Goal: Task Accomplishment & Management: Use online tool/utility

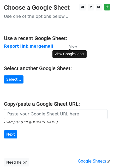
click at [74, 46] on small "View" at bounding box center [73, 46] width 8 height 4
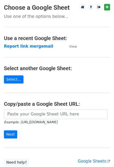
click at [61, 31] on main "Choose a Google Sheet Use one of the options below... Use a recent Google Sheet…" at bounding box center [57, 85] width 114 height 162
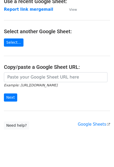
scroll to position [41, 0]
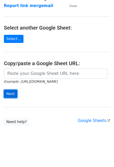
click at [11, 94] on input "Next" at bounding box center [10, 94] width 13 height 8
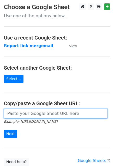
scroll to position [0, 0]
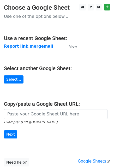
click at [60, 96] on main "Choose a Google Sheet Use one of the options below... Use a recent Google Sheet…" at bounding box center [57, 85] width 114 height 162
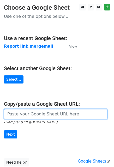
click at [26, 114] on input "url" at bounding box center [56, 114] width 104 height 10
paste input "https://docs.google.com/spreadsheets/d/11u2LMhWs45LUhFEbw4WEzHZ-dGl_FYbQsWt6XXt…"
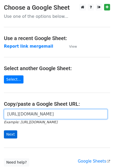
type input "https://docs.google.com/spreadsheets/d/11u2LMhWs45LUhFEbw4WEzHZ-dGl_FYbQsWt6XXt…"
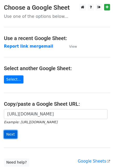
scroll to position [0, 0]
click at [13, 135] on input "Next" at bounding box center [10, 134] width 13 height 8
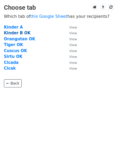
click at [15, 32] on strong "Kinder B OK" at bounding box center [17, 33] width 27 height 5
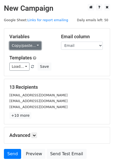
click at [27, 46] on link "Copy/paste..." at bounding box center [25, 46] width 32 height 8
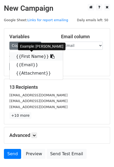
click at [35, 54] on link "{{First Name}}" at bounding box center [36, 56] width 53 height 8
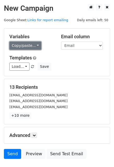
click at [35, 43] on link "Copy/paste..." at bounding box center [25, 46] width 32 height 8
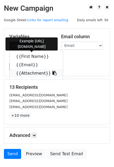
click at [33, 72] on link "{{Attachment}}" at bounding box center [36, 73] width 53 height 8
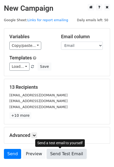
click at [49, 154] on link "Send Test Email" at bounding box center [67, 154] width 40 height 10
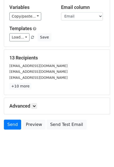
scroll to position [36, 0]
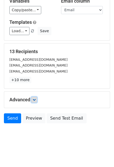
click at [36, 98] on icon at bounding box center [34, 99] width 3 height 3
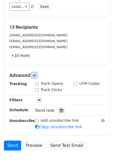
scroll to position [62, 0]
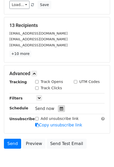
click at [60, 108] on icon at bounding box center [61, 109] width 3 height 4
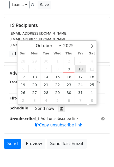
scroll to position [0, 0]
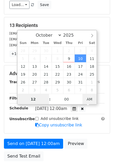
click at [87, 96] on span "AM" at bounding box center [90, 99] width 14 height 10
click at [91, 99] on span "PM" at bounding box center [90, 99] width 14 height 10
click at [89, 101] on span "AM" at bounding box center [90, 99] width 14 height 10
type input "2025-10-10 12:00"
click at [89, 100] on span "PM" at bounding box center [90, 99] width 14 height 10
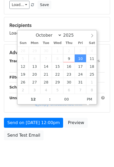
click at [40, 155] on body "New Campaign Daily emails left: 50 Google Sheet: Links for report emailing Vari…" at bounding box center [57, 53] width 114 height 222
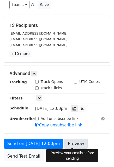
click at [68, 141] on link "Preview" at bounding box center [76, 144] width 23 height 10
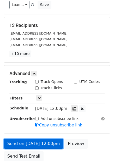
click at [36, 142] on link "Send on Oct 10 at 12:00pm" at bounding box center [33, 144] width 59 height 10
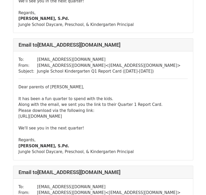
scroll to position [889, 0]
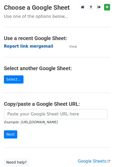
click at [20, 47] on strong "Report link mergemail" at bounding box center [28, 46] width 49 height 5
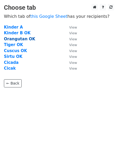
click at [16, 40] on strong "Orangutan OK" at bounding box center [19, 39] width 31 height 5
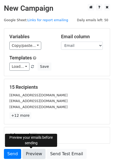
click at [31, 154] on link "Preview" at bounding box center [33, 154] width 23 height 10
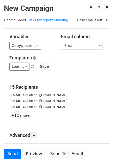
click at [56, 132] on div "Advanced Tracking Track Opens UTM Codes Track Clicks Filters Only include sprea…" at bounding box center [57, 135] width 106 height 16
click at [35, 135] on icon at bounding box center [34, 135] width 3 height 3
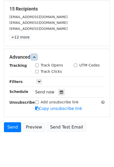
scroll to position [78, 0]
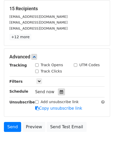
click at [60, 92] on icon at bounding box center [61, 92] width 3 height 4
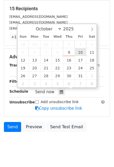
type input "2025-10-10 12:00"
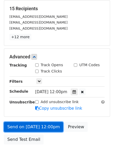
click at [41, 126] on link "Send on [DATE] 12:00pm" at bounding box center [33, 127] width 59 height 10
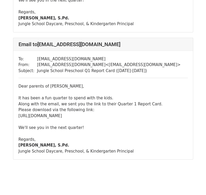
scroll to position [1786, 0]
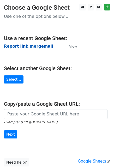
click at [25, 45] on strong "Report link mergemail" at bounding box center [28, 46] width 49 height 5
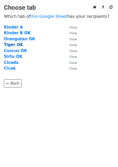
click at [14, 43] on strong "Tiger OK" at bounding box center [13, 44] width 19 height 5
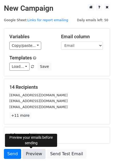
click at [32, 154] on link "Preview" at bounding box center [33, 154] width 23 height 10
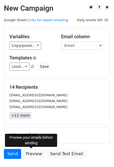
click at [17, 116] on link "+11 more" at bounding box center [20, 115] width 22 height 7
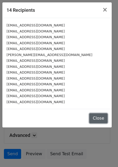
click at [101, 117] on button "Close" at bounding box center [98, 118] width 18 height 10
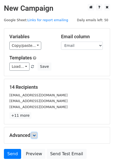
click at [35, 135] on icon at bounding box center [34, 135] width 3 height 3
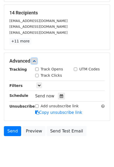
scroll to position [78, 0]
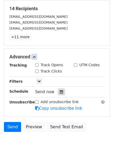
click at [58, 93] on div at bounding box center [61, 91] width 7 height 7
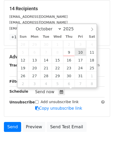
type input "2025-10-10 12:00"
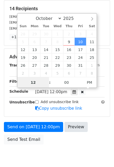
scroll to position [78, 0]
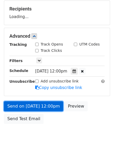
click at [29, 108] on link "Send on Oct 10 at 12:00pm" at bounding box center [33, 106] width 59 height 10
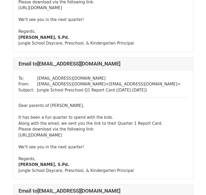
scroll to position [235, 0]
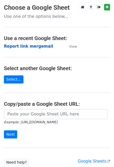
click at [32, 45] on strong "Report link mergemail" at bounding box center [28, 46] width 49 height 5
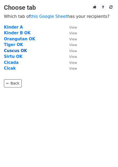
click at [16, 52] on strong "Cuscus OK" at bounding box center [15, 50] width 23 height 5
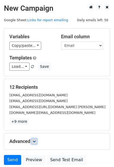
click at [35, 140] on icon at bounding box center [34, 141] width 3 height 3
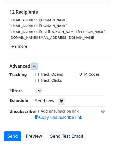
scroll to position [78, 0]
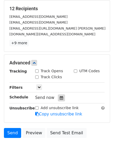
click at [60, 96] on icon at bounding box center [61, 98] width 3 height 4
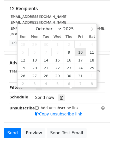
type input "2025-10-10 12:00"
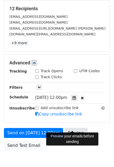
click at [68, 128] on link "Preview" at bounding box center [76, 133] width 23 height 10
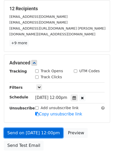
click at [12, 128] on link "Send on Oct 10 at 12:00pm" at bounding box center [33, 133] width 59 height 10
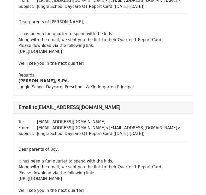
scroll to position [78, 0]
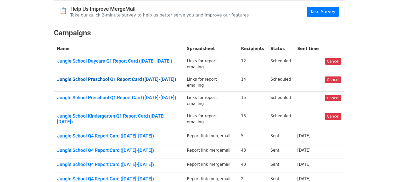
click at [155, 76] on link "Jungle School Preschool Q1 Report Card ([DATE]-[DATE])" at bounding box center [118, 79] width 123 height 6
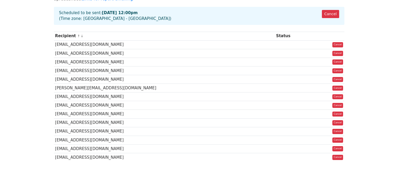
scroll to position [52, 0]
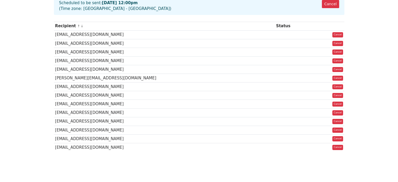
drag, startPoint x: 128, startPoint y: 150, endPoint x: 86, endPoint y: 96, distance: 68.0
click at [86, 96] on tbody "Recipient ↑ ↓ Status damaisejahtera21@gmail.com Cancel asthebigcheese@gmail.com…" at bounding box center [199, 87] width 290 height 130
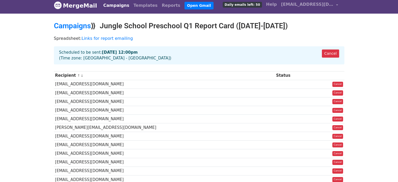
scroll to position [0, 0]
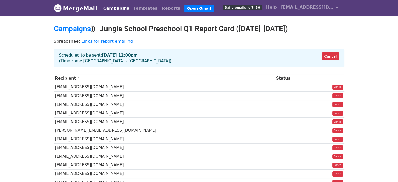
click at [194, 31] on h2 "Campaigns ⟫ Jungle School Preschool Q1 Report Card (2025-2026)" at bounding box center [199, 28] width 290 height 9
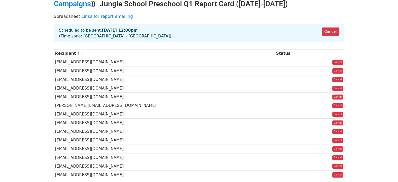
scroll to position [26, 0]
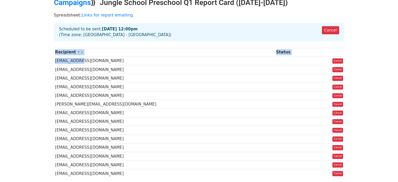
drag, startPoint x: 53, startPoint y: 60, endPoint x: 76, endPoint y: 63, distance: 23.1
click at [76, 63] on div "Recipient ↑ ↓ Status damaisejahtera21@gmail.com Cancel asthebigcheese@gmail.com…" at bounding box center [199, 113] width 298 height 137
click at [57, 80] on td "bellatrifena1@gmail.com" at bounding box center [164, 78] width 221 height 9
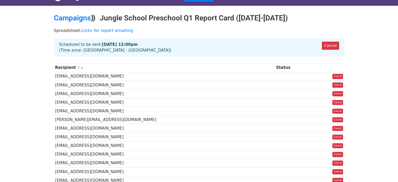
scroll to position [0, 0]
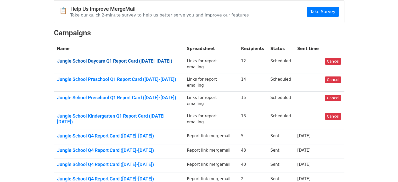
click at [156, 58] on link "Jungle School Daycare Q1 Report Card (2025-2026)" at bounding box center [118, 61] width 123 height 6
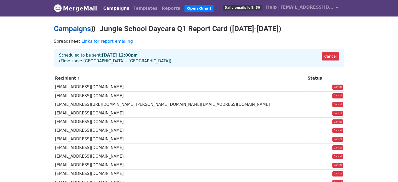
click at [77, 28] on link "Campaigns" at bounding box center [72, 28] width 37 height 9
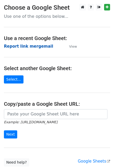
click at [22, 45] on strong "Report link mergemail" at bounding box center [28, 46] width 49 height 5
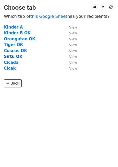
click at [12, 56] on strong "Sirtu OK" at bounding box center [13, 56] width 19 height 5
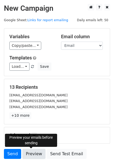
click at [30, 154] on link "Preview" at bounding box center [33, 154] width 23 height 10
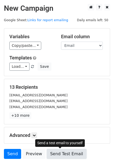
click at [59, 155] on link "Send Test Email" at bounding box center [67, 154] width 40 height 10
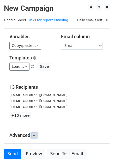
click at [34, 133] on link at bounding box center [34, 135] width 6 height 6
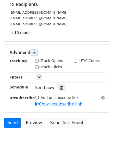
scroll to position [87, 0]
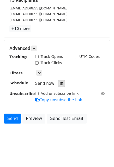
click at [60, 82] on icon at bounding box center [61, 84] width 3 height 4
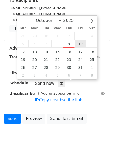
type input "2025-10-10 12:00"
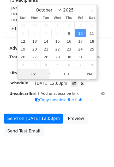
scroll to position [78, 0]
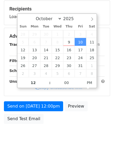
click at [53, 143] on body "New Campaign Daily emails left: 50 Google Sheet: Links for report emailing Vari…" at bounding box center [57, 37] width 114 height 222
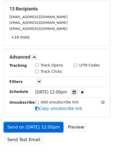
click at [48, 125] on link "Send on Oct 10 at 12:00pm" at bounding box center [33, 127] width 59 height 10
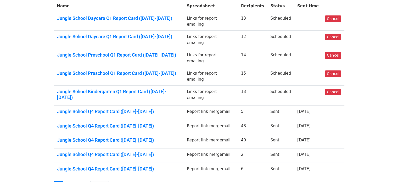
scroll to position [78, 0]
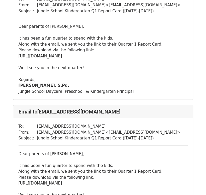
scroll to position [1660, 0]
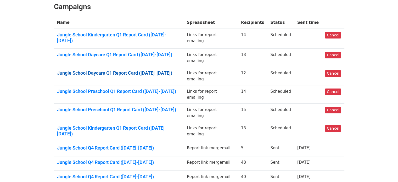
click at [151, 70] on link "Jungle School Daycare Q1 Report Card ([DATE]-[DATE])" at bounding box center [118, 73] width 123 height 6
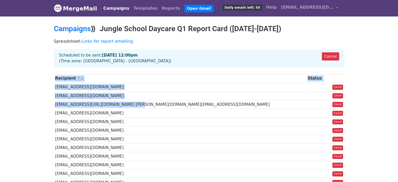
drag, startPoint x: 50, startPoint y: 106, endPoint x: 126, endPoint y: 101, distance: 76.5
click at [126, 101] on div "Recipient ↑ ↓ Status ratojadewi93@gmail.com Cancel devitaayu212@gmail.com Cance…" at bounding box center [199, 130] width 298 height 119
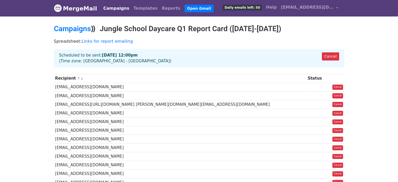
click at [126, 101] on td "agrabimantara@outlook.com/ zipora.octp@gmail.com" at bounding box center [180, 104] width 252 height 9
click at [328, 54] on link "Cancel" at bounding box center [330, 56] width 17 height 8
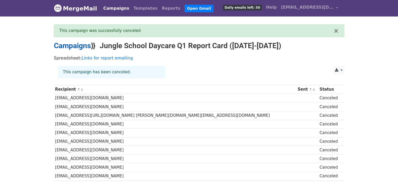
click at [83, 45] on link "Campaigns" at bounding box center [72, 45] width 37 height 9
